Goal: Transaction & Acquisition: Purchase product/service

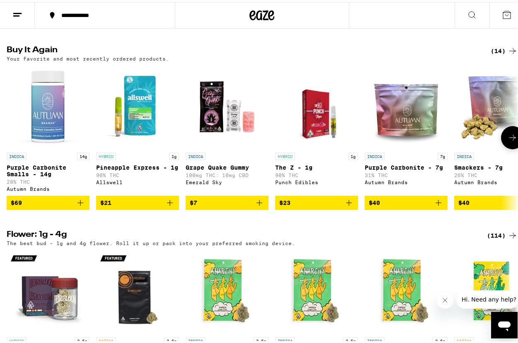
scroll to position [646, 0]
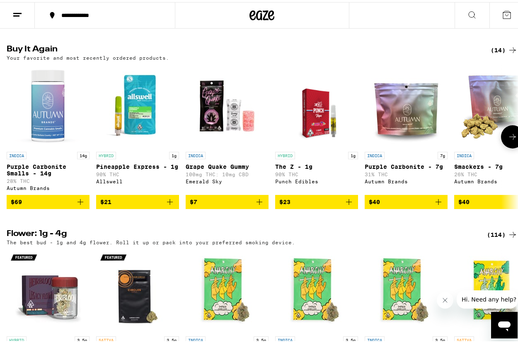
click at [80, 205] on icon "Add to bag" at bounding box center [80, 200] width 10 height 10
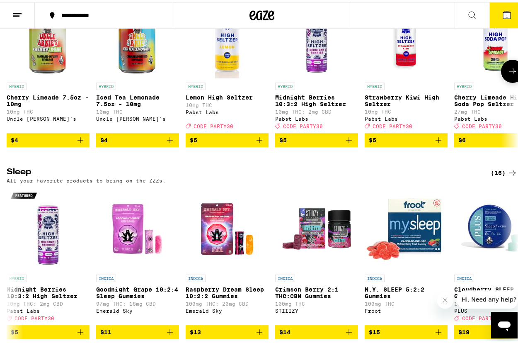
scroll to position [2844, 0]
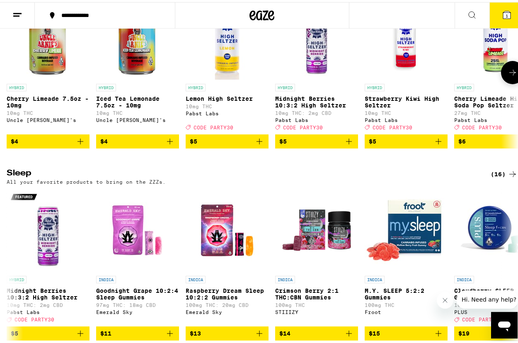
click at [510, 75] on icon at bounding box center [513, 70] width 10 height 10
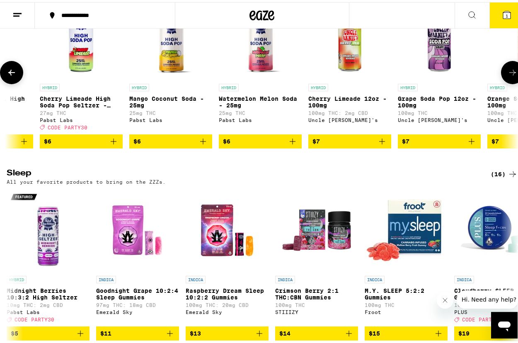
scroll to position [0, 414]
click at [510, 75] on icon at bounding box center [513, 70] width 10 height 10
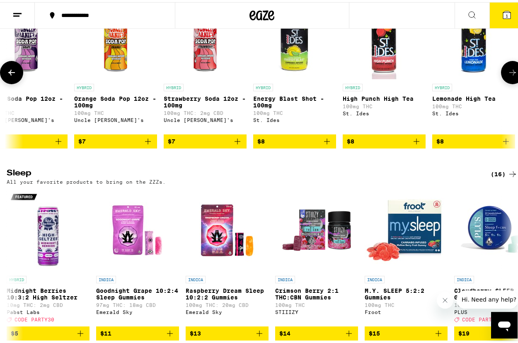
scroll to position [0, 829]
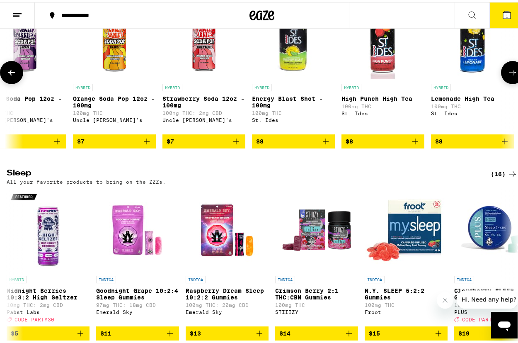
click at [16, 75] on icon at bounding box center [12, 70] width 10 height 10
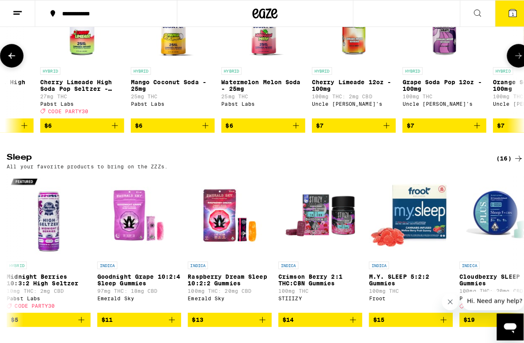
scroll to position [2867, 0]
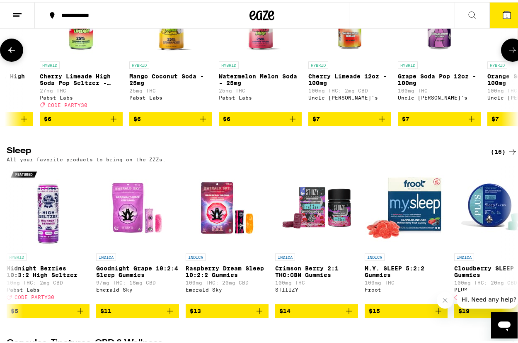
click at [205, 122] on icon "Add to bag" at bounding box center [203, 117] width 10 height 10
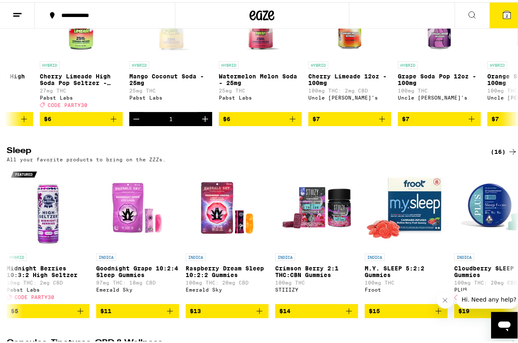
click at [494, 14] on button "2" at bounding box center [506, 13] width 35 height 26
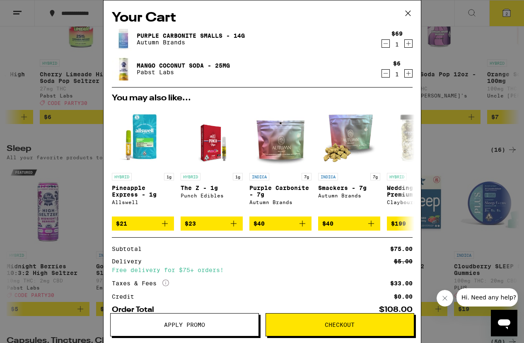
click at [382, 76] on icon "Decrement" at bounding box center [385, 73] width 7 height 10
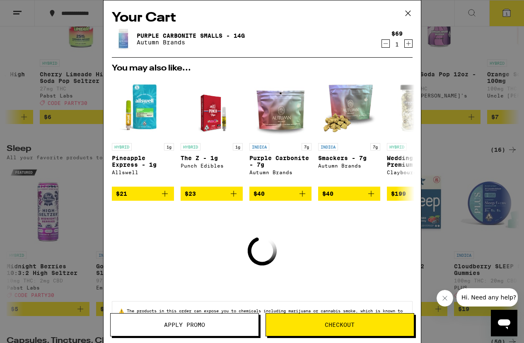
click at [472, 162] on div "Your Cart Purple Carbonite Smalls - 14g Autumn Brands $69 1 You may also like..…" at bounding box center [262, 171] width 524 height 343
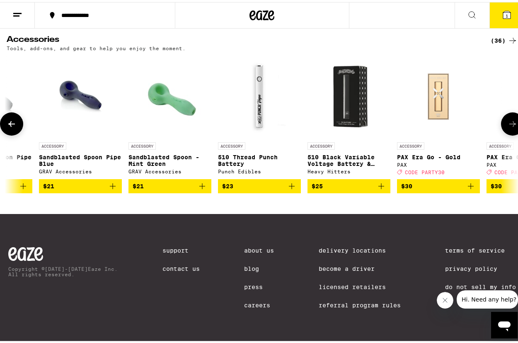
scroll to position [3714, 0]
click at [13, 127] on icon at bounding box center [12, 122] width 10 height 10
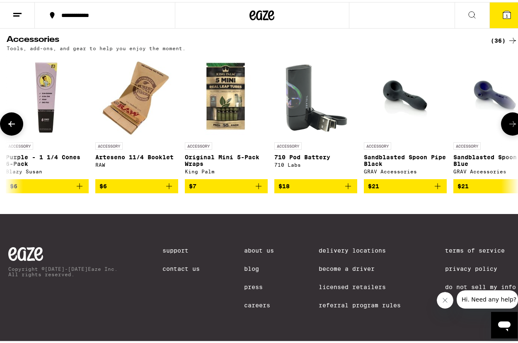
click at [13, 127] on icon at bounding box center [12, 122] width 10 height 10
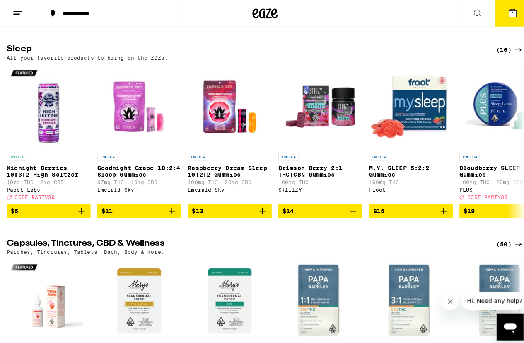
scroll to position [2953, 0]
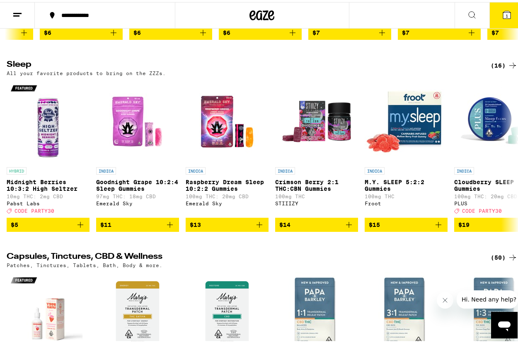
click at [204, 36] on icon "Add to bag" at bounding box center [203, 31] width 10 height 10
click at [504, 15] on icon at bounding box center [506, 12] width 7 height 7
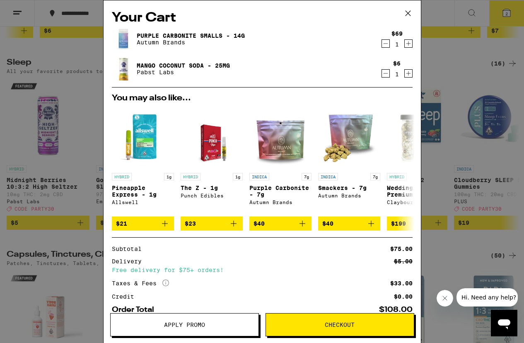
scroll to position [60, 0]
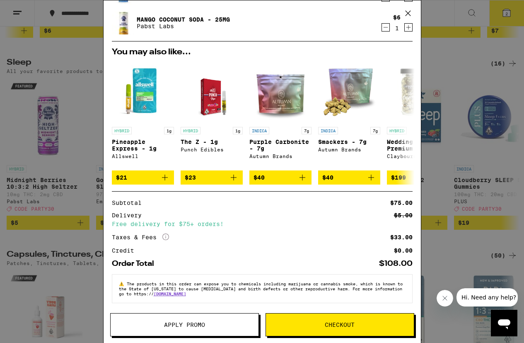
click at [341, 325] on span "Checkout" at bounding box center [340, 325] width 30 height 6
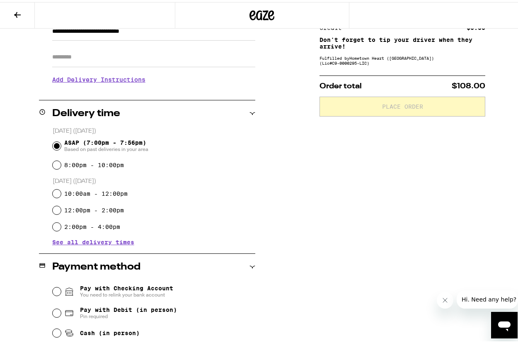
scroll to position [134, 0]
click at [151, 308] on span "Pay with Debit (in person)" at bounding box center [128, 307] width 97 height 7
click at [61, 308] on input "Pay with Debit (in person) Pin required" at bounding box center [57, 310] width 8 height 8
radio input "true"
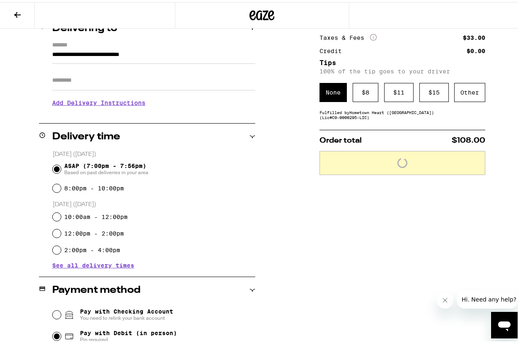
scroll to position [59, 0]
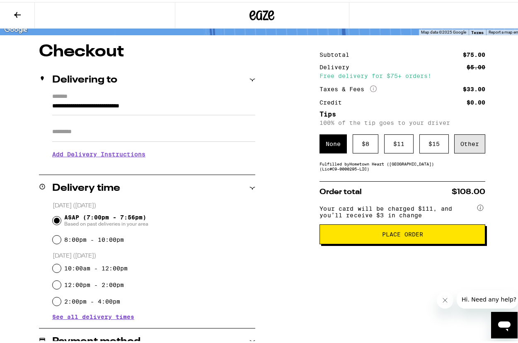
click at [465, 141] on div "Other" at bounding box center [469, 141] width 31 height 19
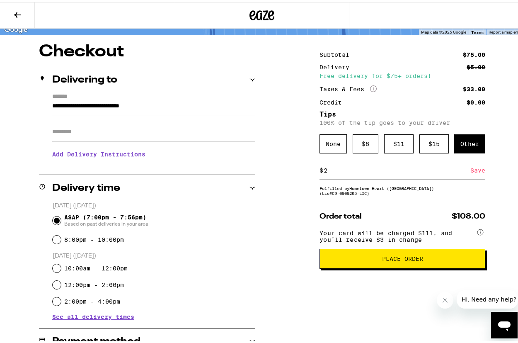
type input "2"
click at [472, 174] on div "Save" at bounding box center [477, 168] width 15 height 18
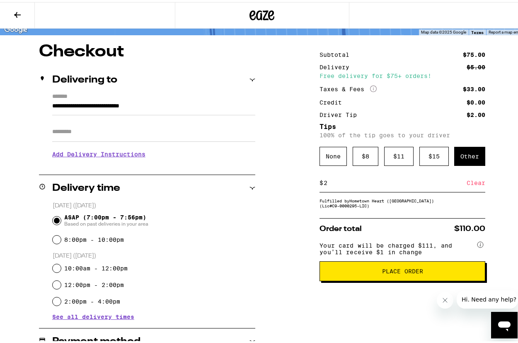
click at [392, 272] on span "Place Order" at bounding box center [402, 269] width 41 height 6
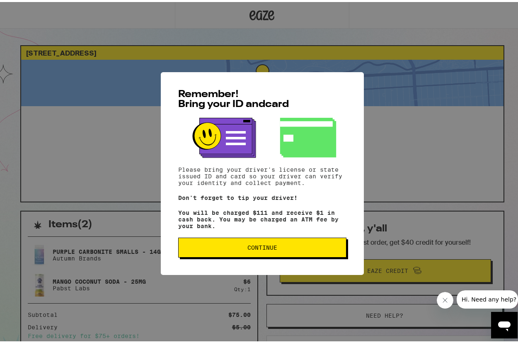
click at [240, 248] on span "Continue" at bounding box center [262, 245] width 154 height 6
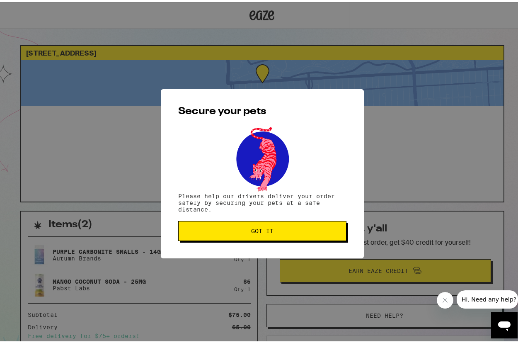
click at [244, 232] on span "Got it" at bounding box center [262, 229] width 154 height 6
